Goal: Information Seeking & Learning: Compare options

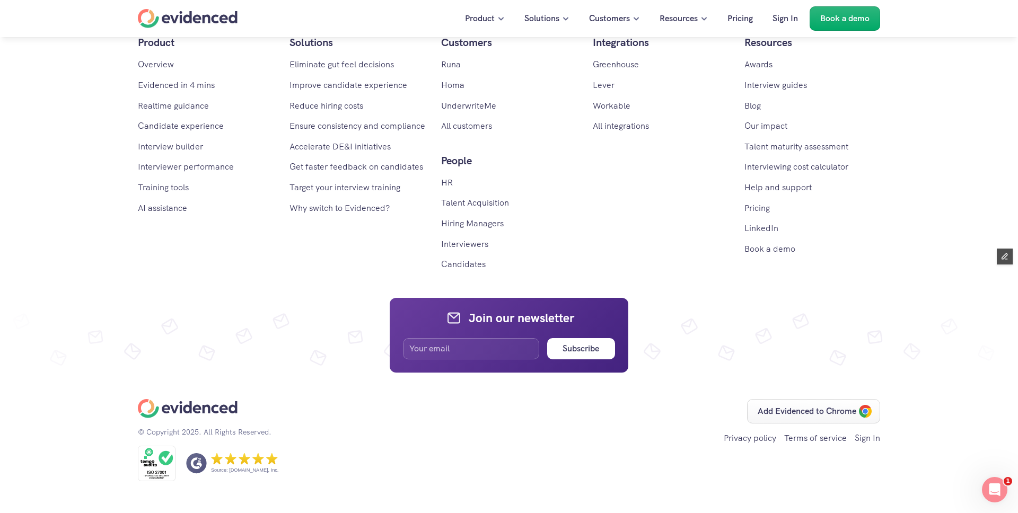
scroll to position [6338, 0]
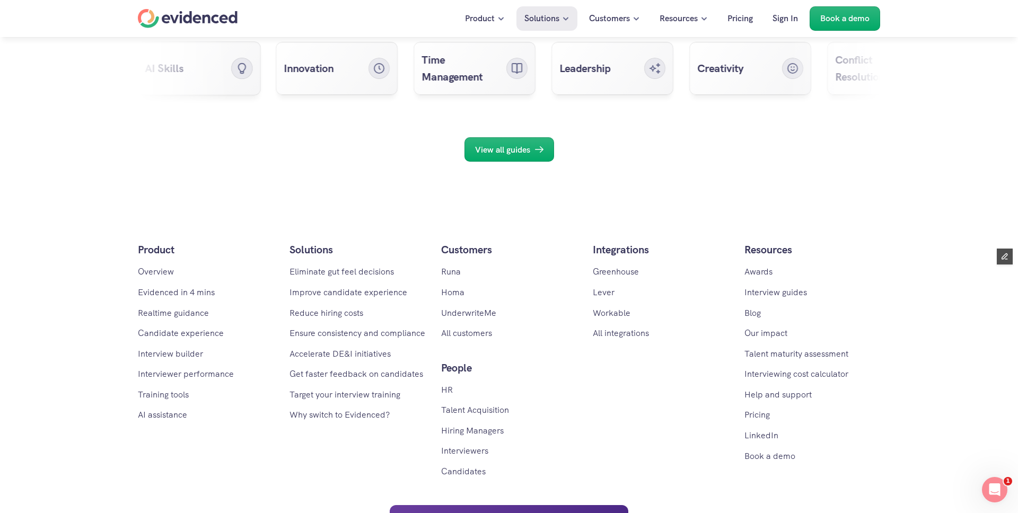
scroll to position [3556, 0]
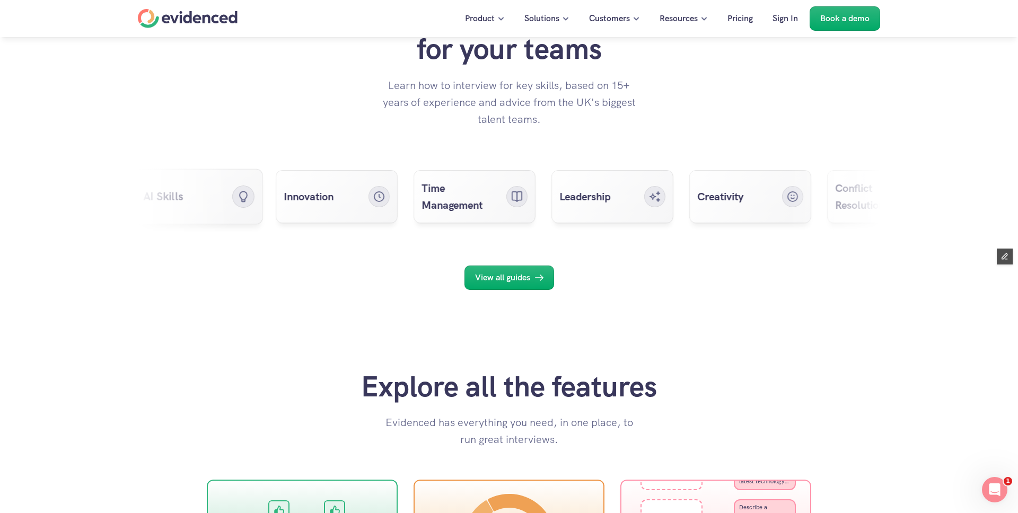
scroll to position [3973, 0]
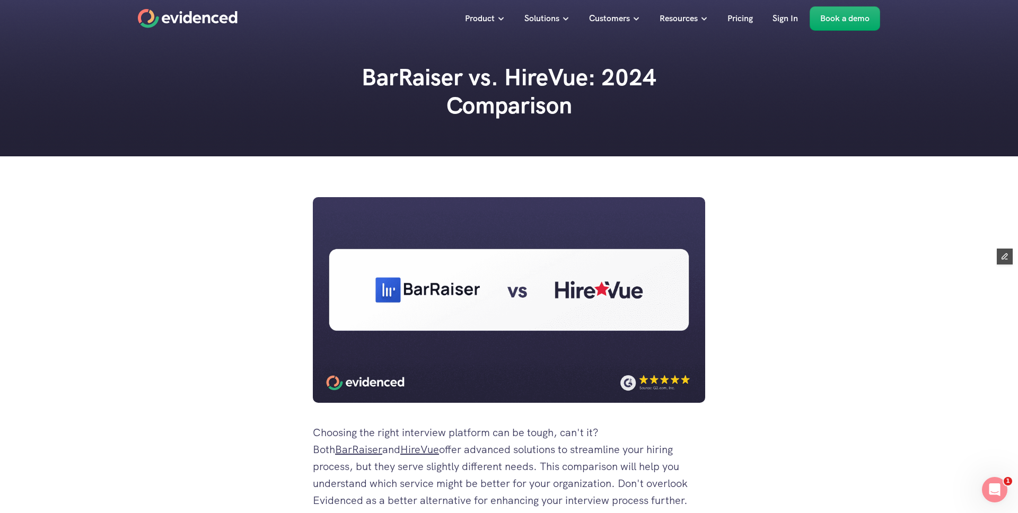
click at [372, 78] on h2 "BarRaiser vs. HireVue: 2024 Comparison" at bounding box center [509, 92] width 318 height 56
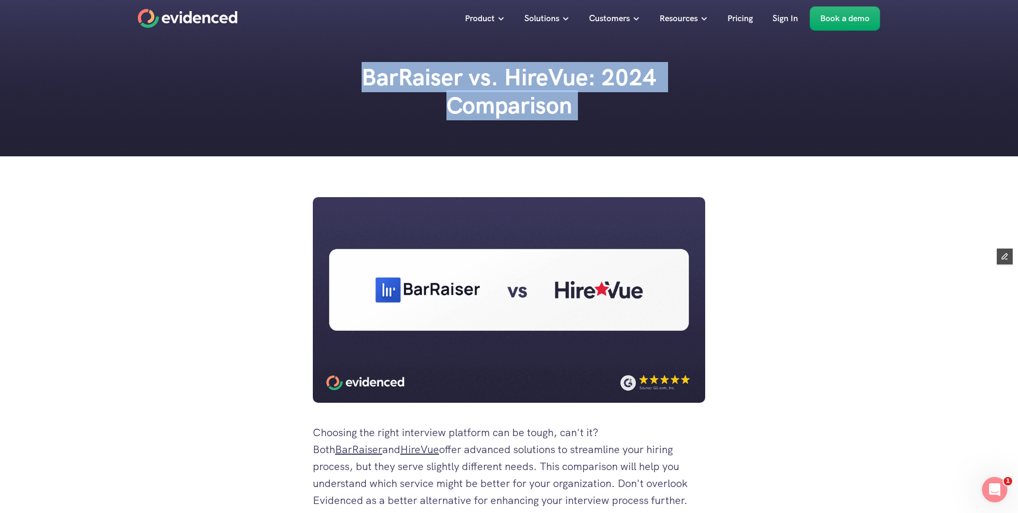
drag, startPoint x: 372, startPoint y: 78, endPoint x: 580, endPoint y: 108, distance: 210.0
click at [580, 108] on h2 "BarRaiser vs. HireVue: 2024 Comparison" at bounding box center [509, 92] width 318 height 56
copy h2 "BarRaiser vs. HireVue: 2024 Comparison"
